Goal: Find specific page/section: Find specific page/section

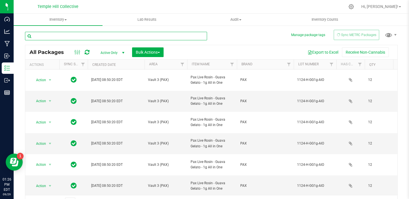
click at [79, 36] on input "text" at bounding box center [116, 36] width 182 height 9
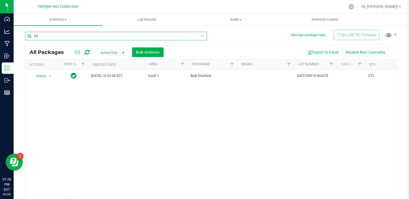
type input "1"
type input "104090"
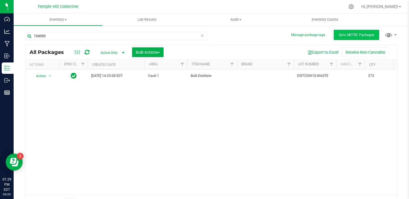
click at [353, 35] on span "Sync METRC Packages" at bounding box center [356, 35] width 35 height 4
